Goal: Book appointment/travel/reservation

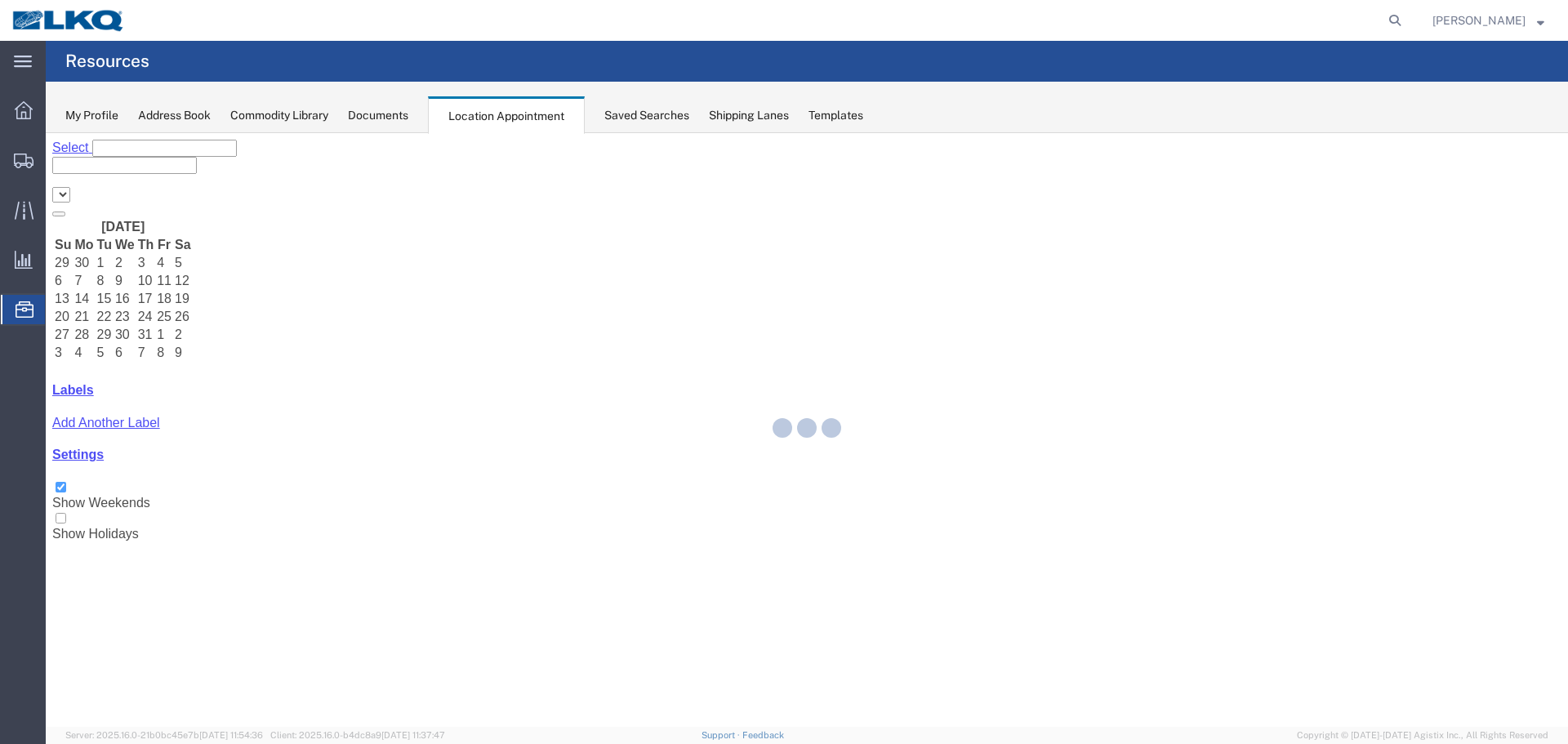
select select "28018"
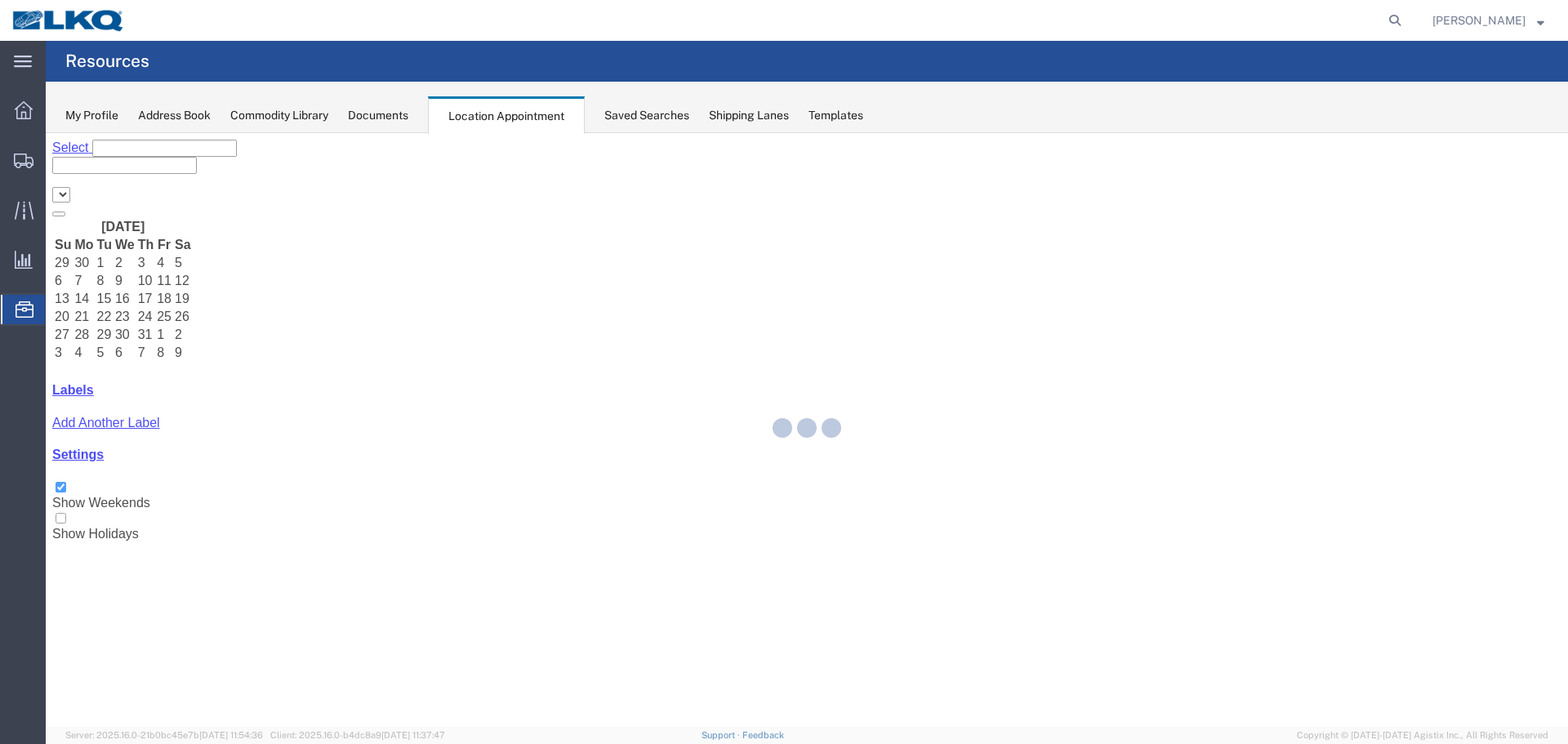
select select "28018"
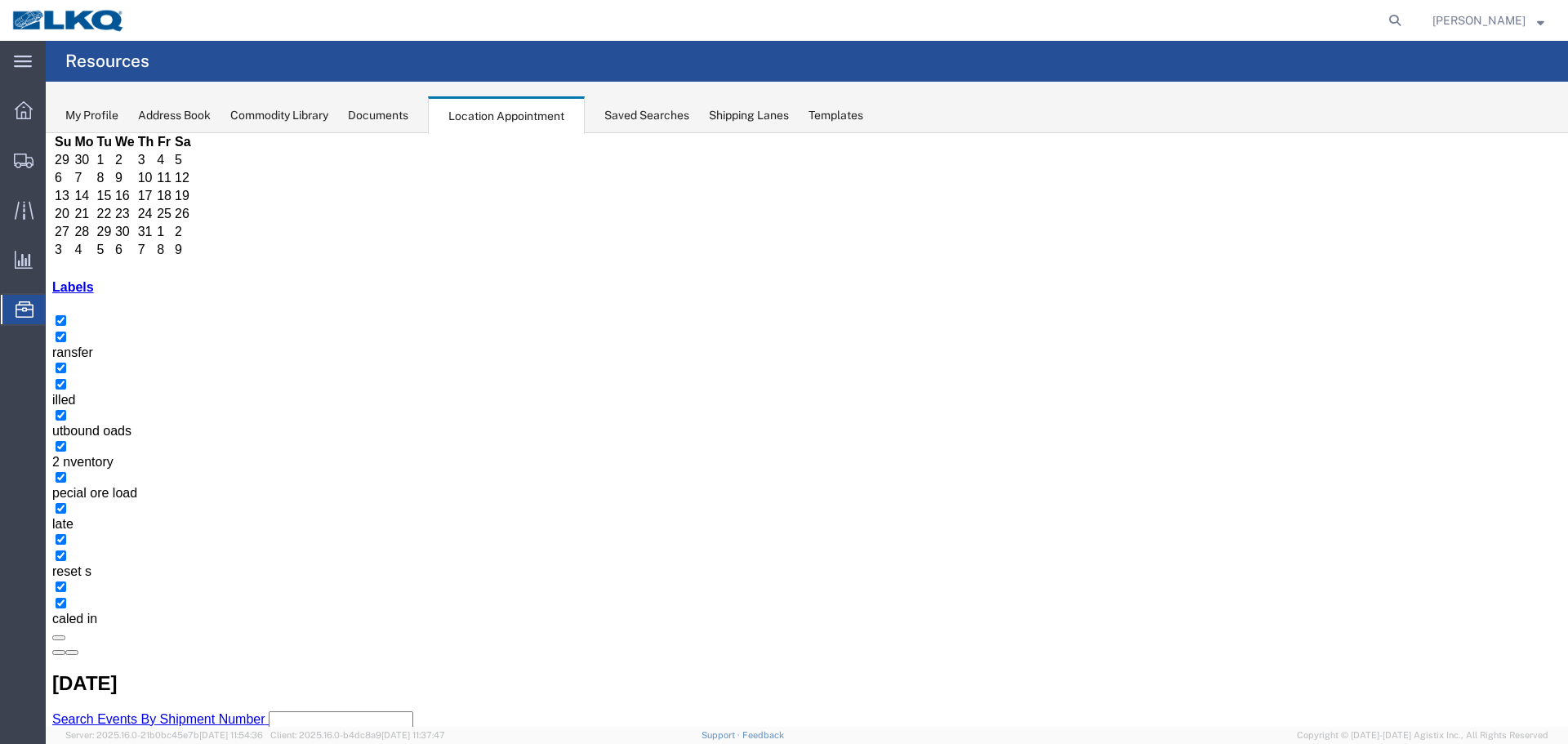
scroll to position [104, 0]
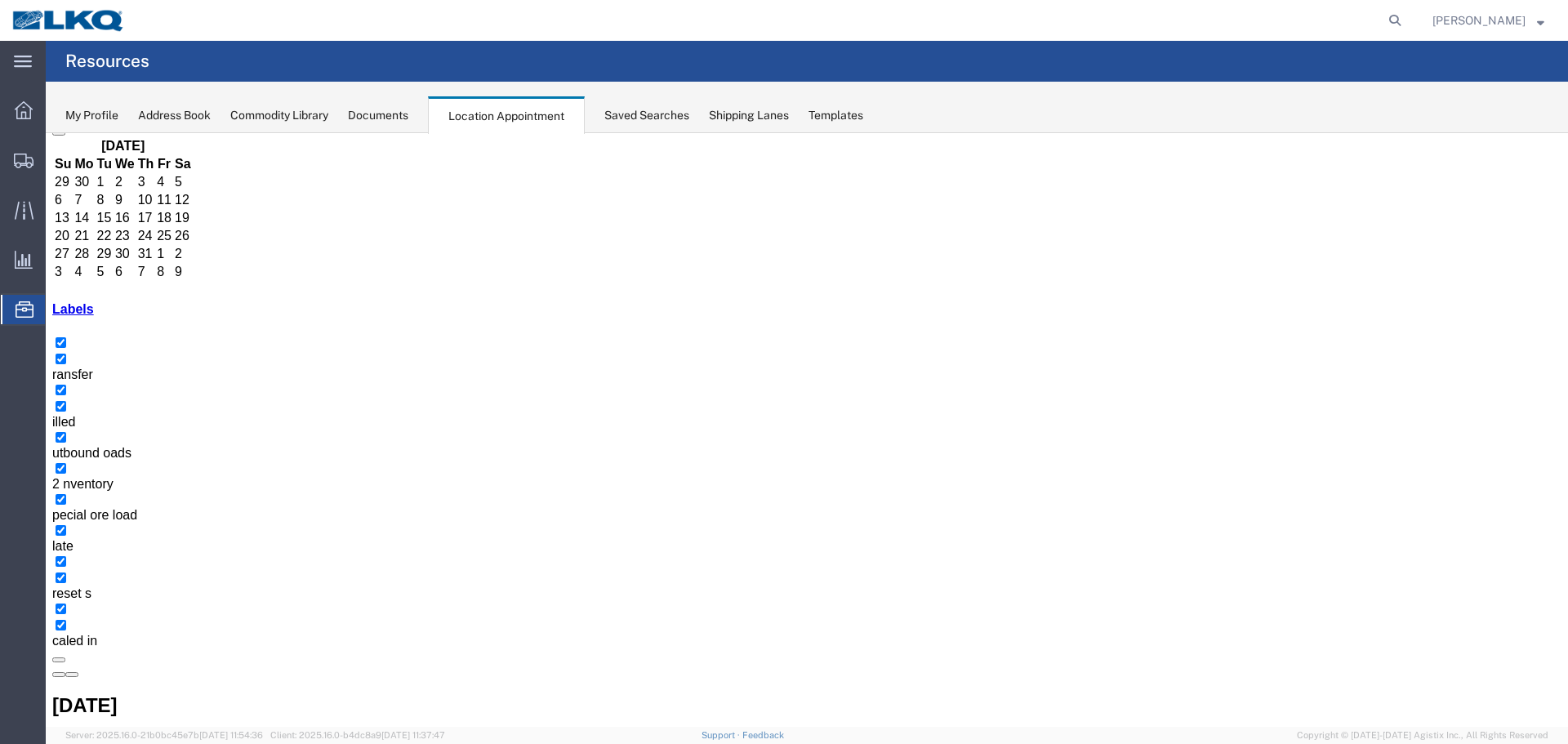
scroll to position [82, 0]
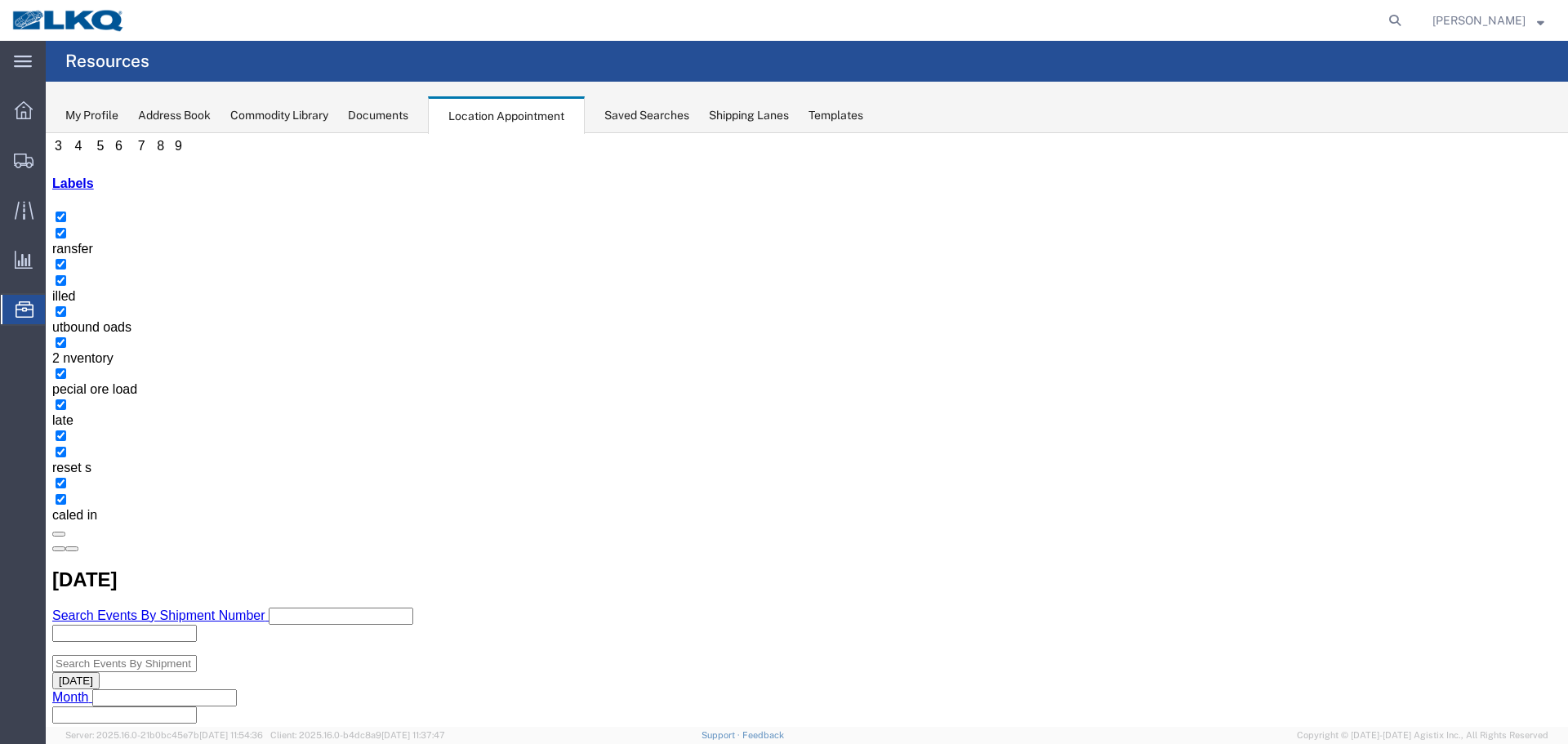
scroll to position [214, 0]
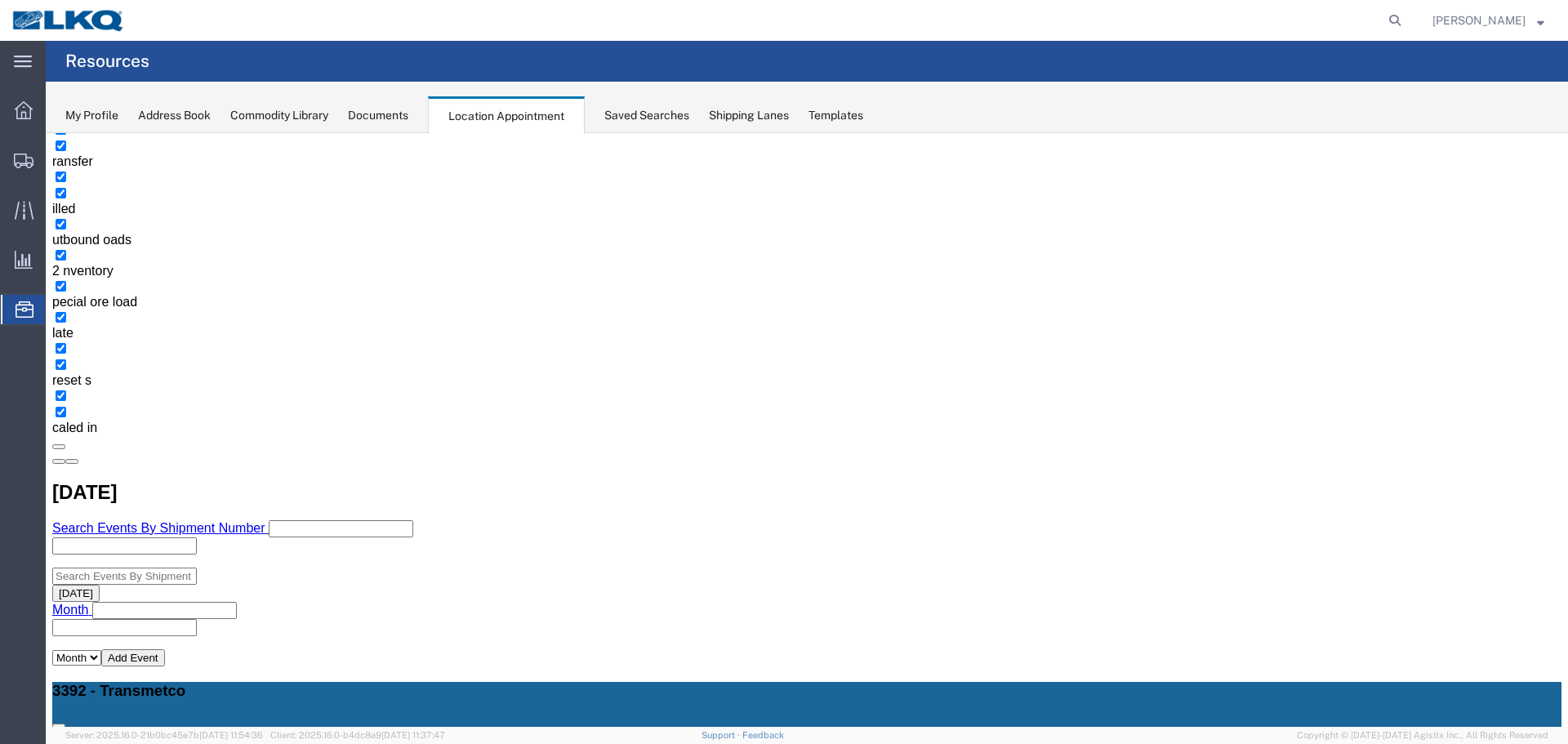
scroll to position [0, 0]
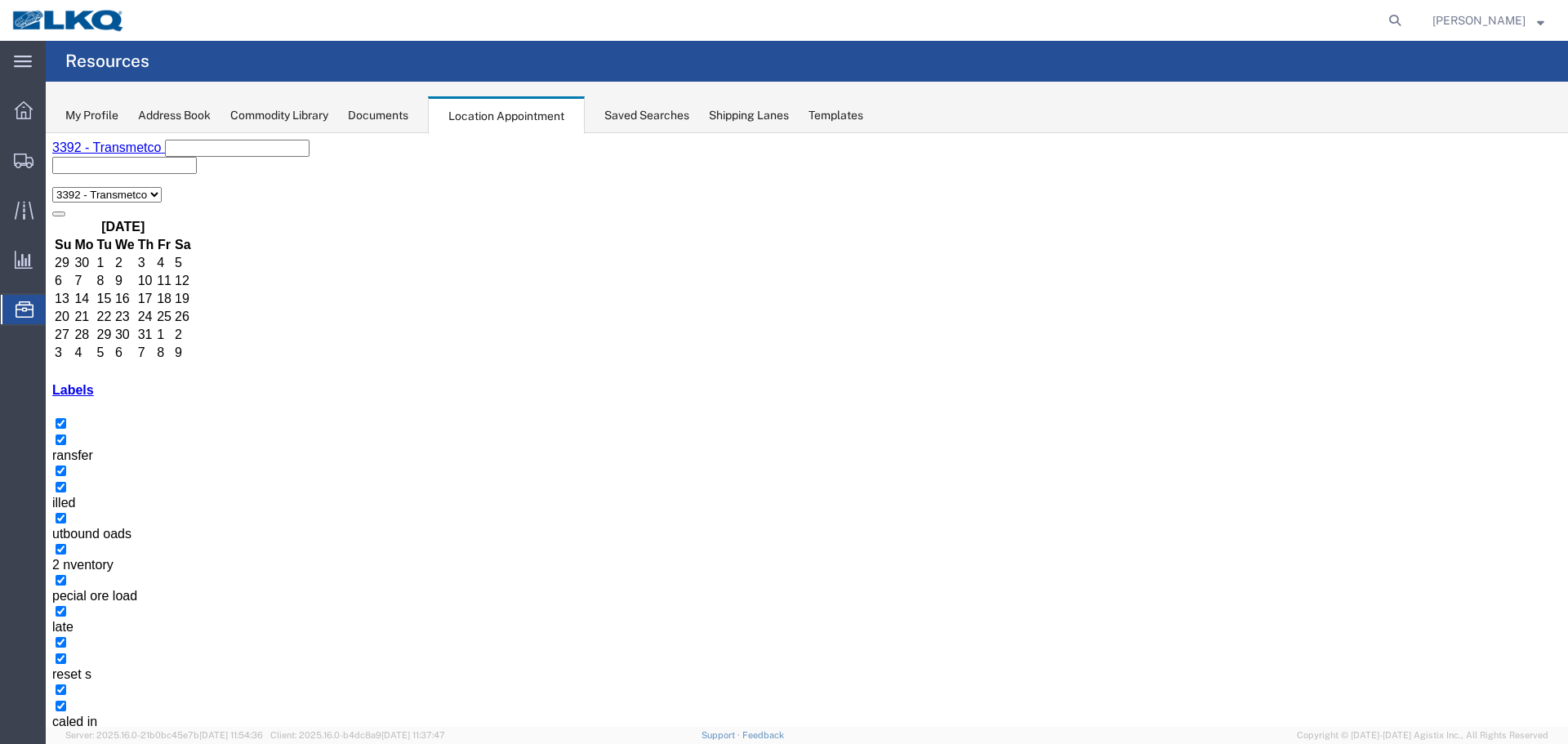
drag, startPoint x: 309, startPoint y: 156, endPoint x: 389, endPoint y: 198, distance: 90.4
click at [78, 743] on button "button" at bounding box center [71, 756] width 13 height 5
click at [65, 743] on button "button" at bounding box center [59, 756] width 13 height 5
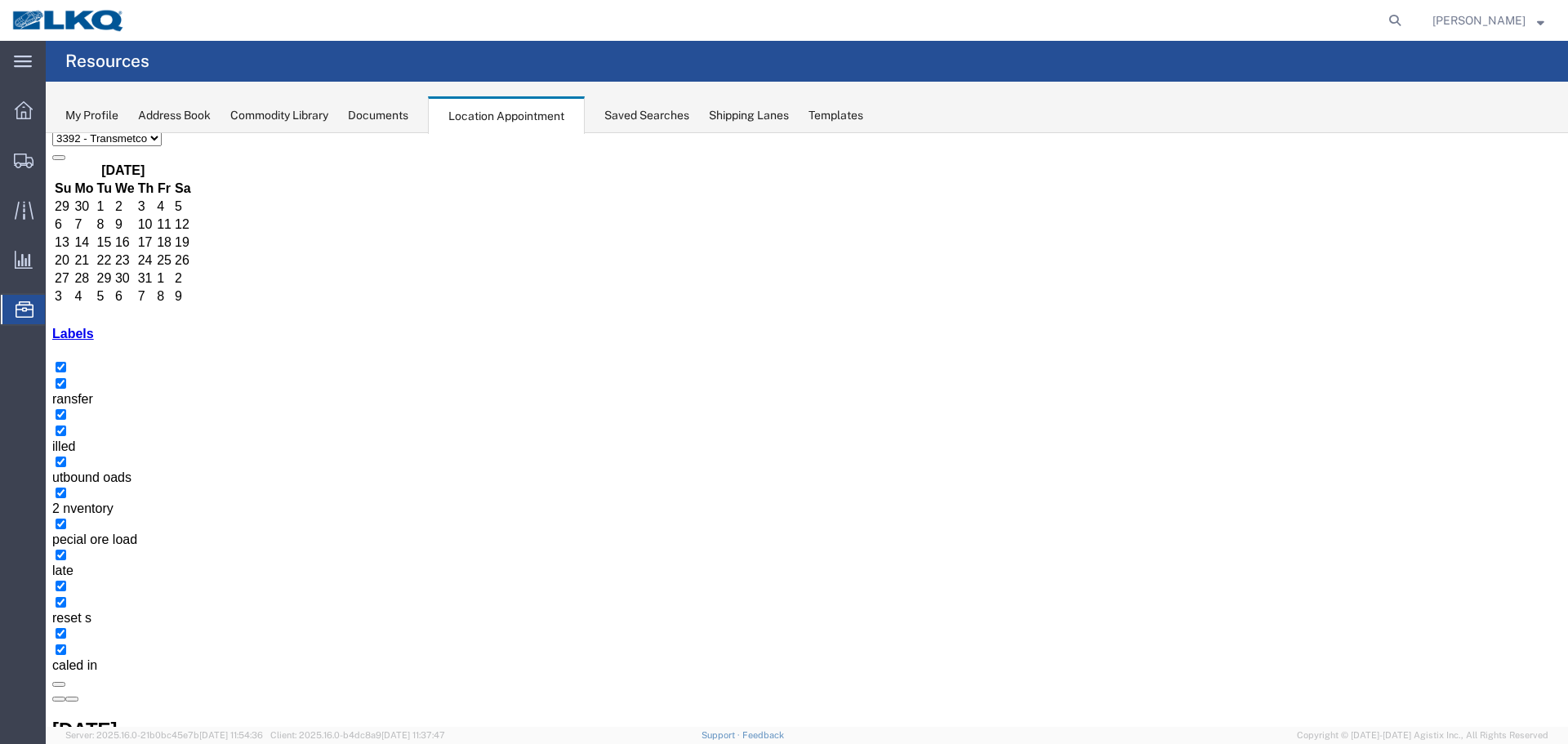
scroll to position [85, 0]
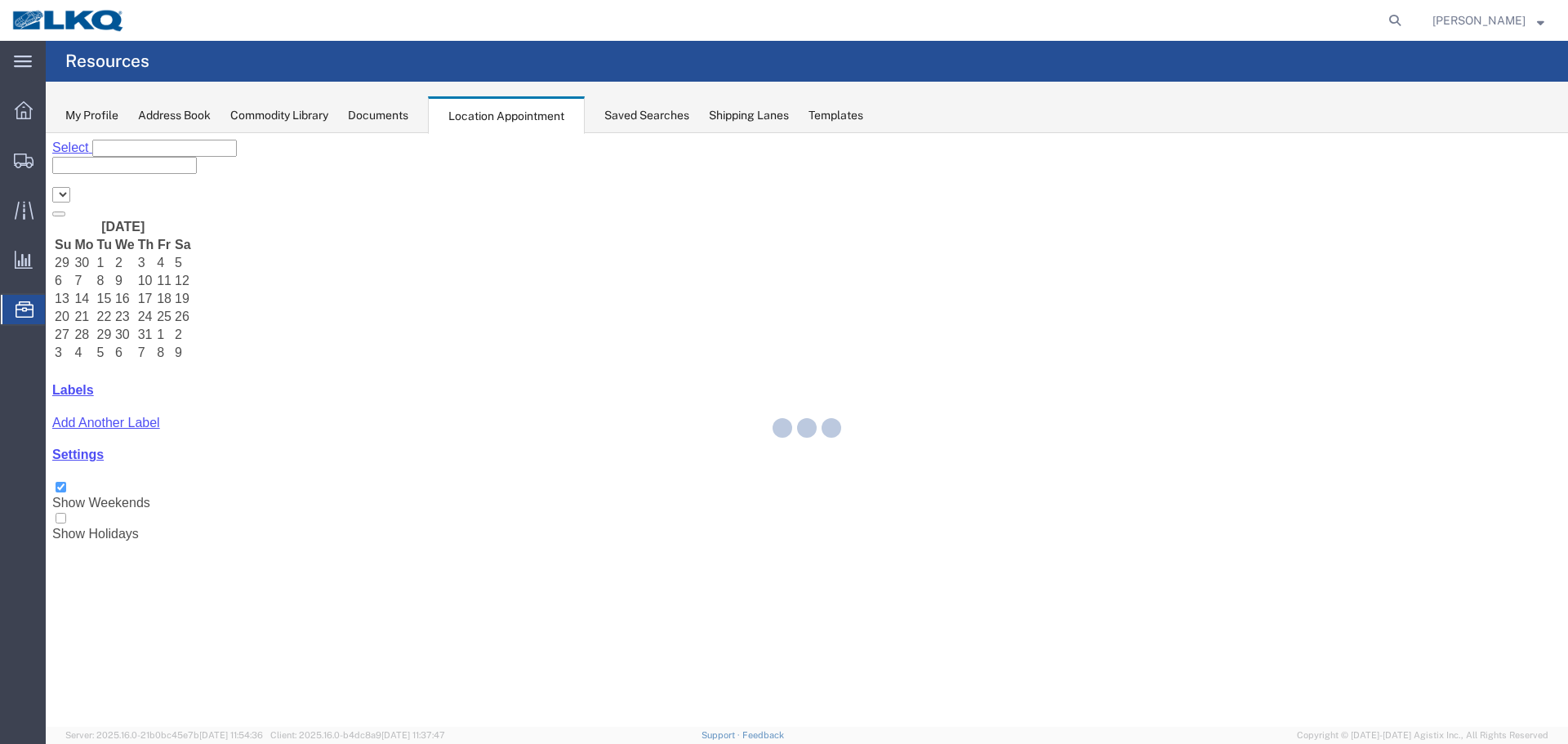
select select "28018"
